Goal: Check status: Check status

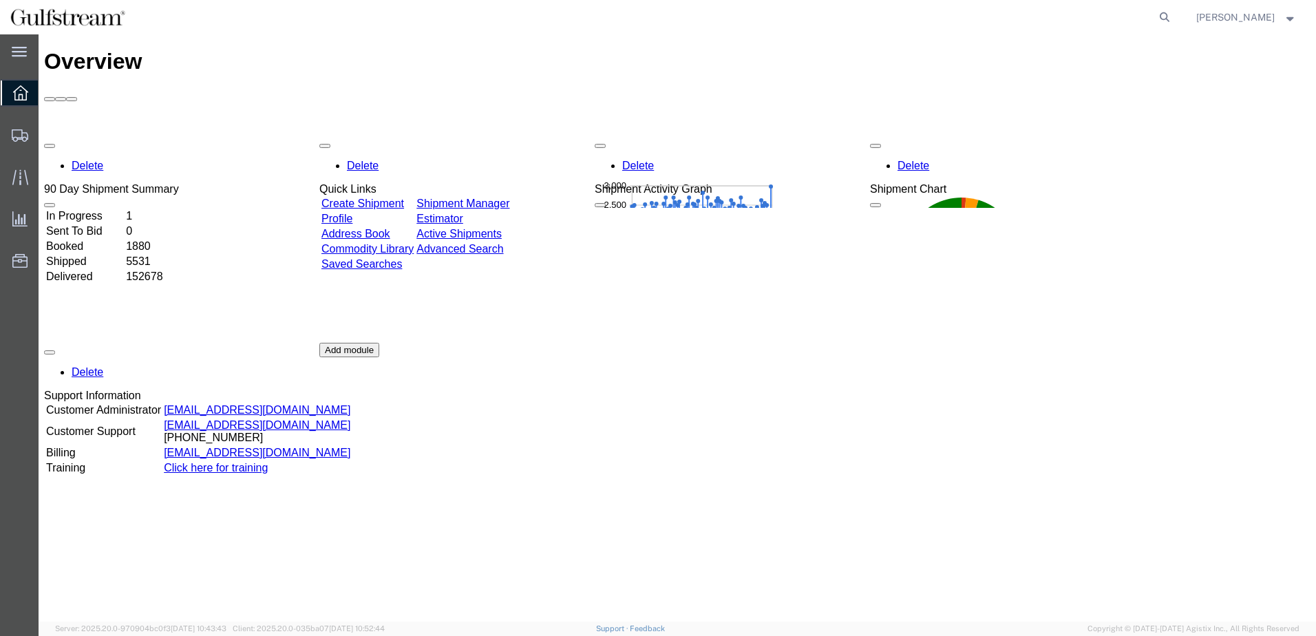
click at [328, 602] on div "Overview Delete 90 Day Shipment Summary In Progress 1 Sent To Bid 0 Booked 1880…" at bounding box center [677, 342] width 1267 height 587
click at [1173, 16] on icon at bounding box center [1164, 17] width 19 height 19
type input "6179930890"
click at [1173, 21] on icon at bounding box center [1164, 17] width 19 height 19
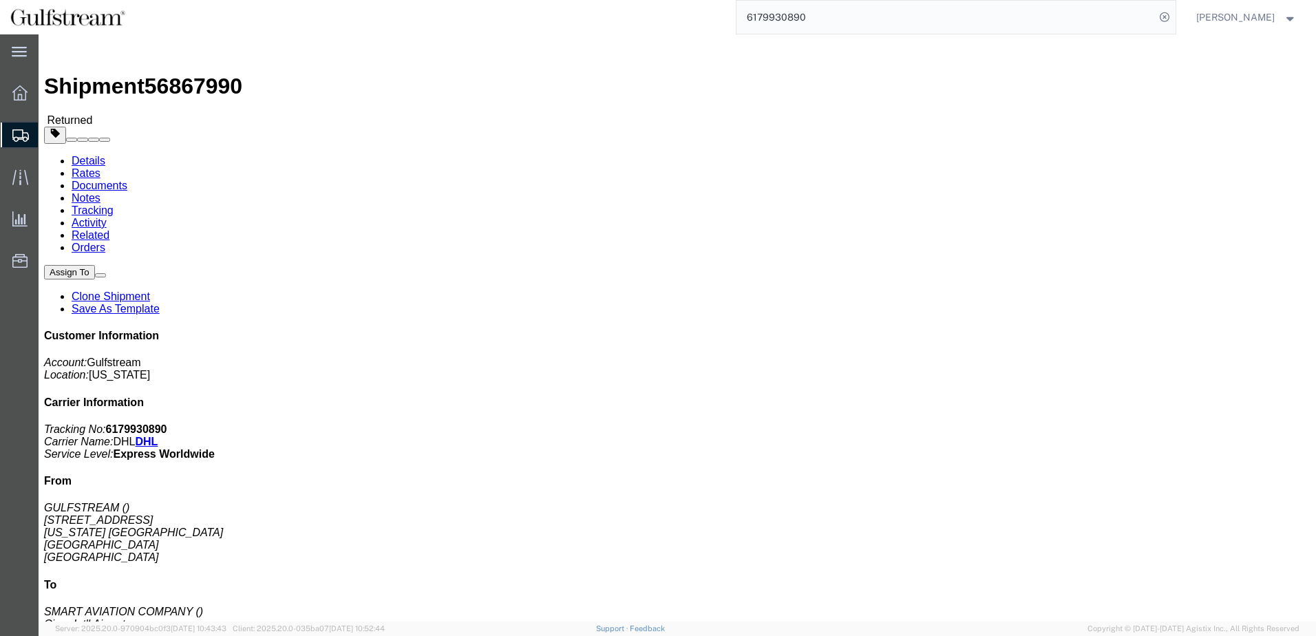
click div "Shipment Detail Ship From [GEOGRAPHIC_DATA] [STREET_ADDRESS][US_STATE] Ship To …"
click div "Leg 1 - Small Parcel"
drag, startPoint x: 300, startPoint y: 1, endPoint x: 842, endPoint y: 194, distance: 575.4
click div "Ship From GULFSTREAM [STREET_ADDRESS][US_STATE] Ship To SMART AVIATION COMPANY …"
click div "Leg 1 - Small Parcel"
